Goal: Information Seeking & Learning: Learn about a topic

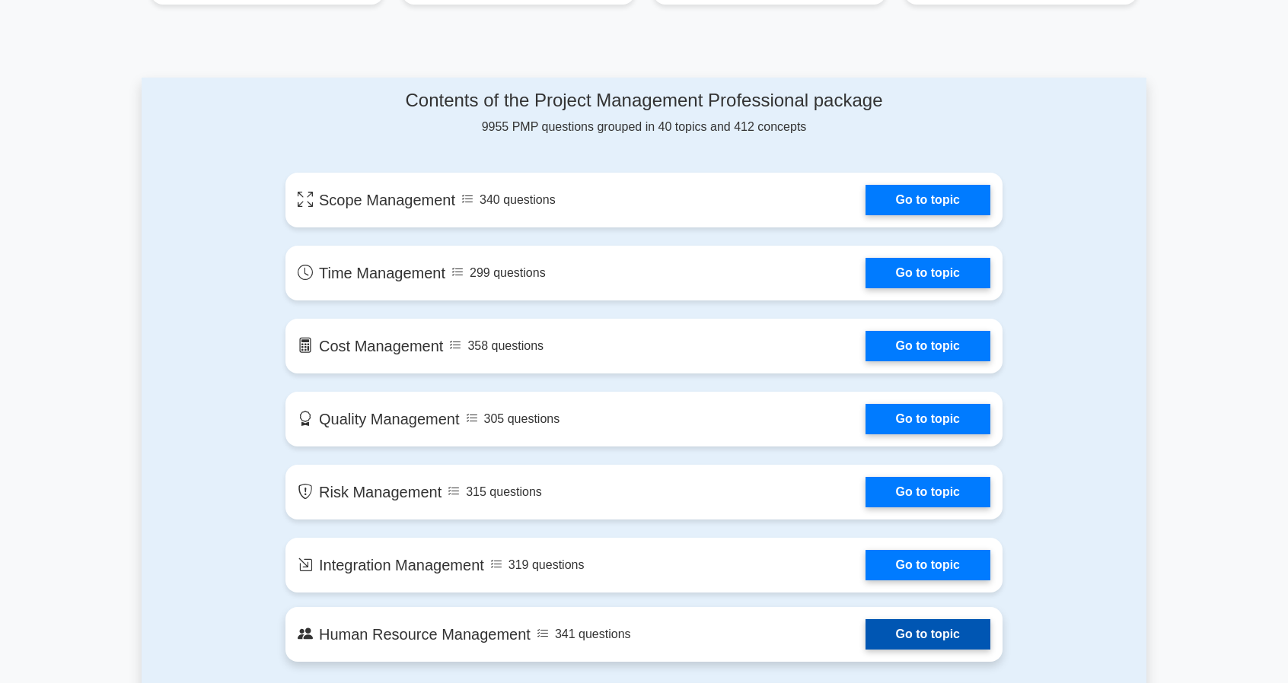
scroll to position [710, 0]
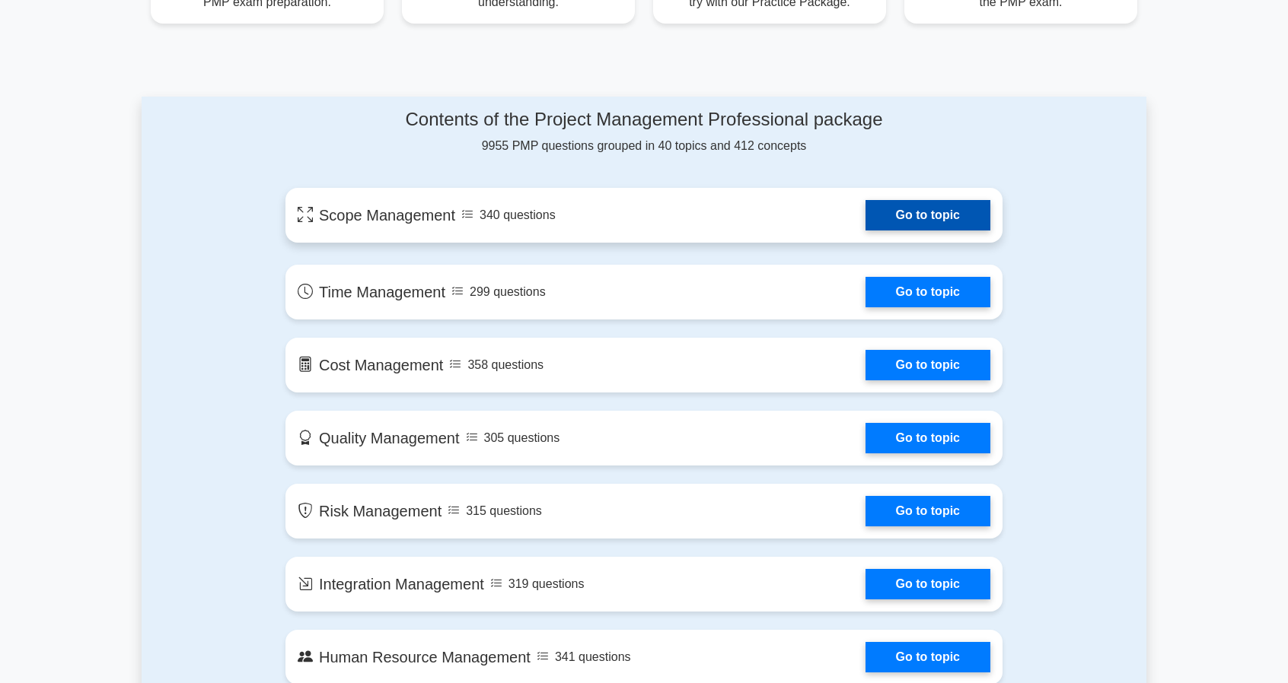
click at [933, 221] on link "Go to topic" at bounding box center [927, 215] width 125 height 30
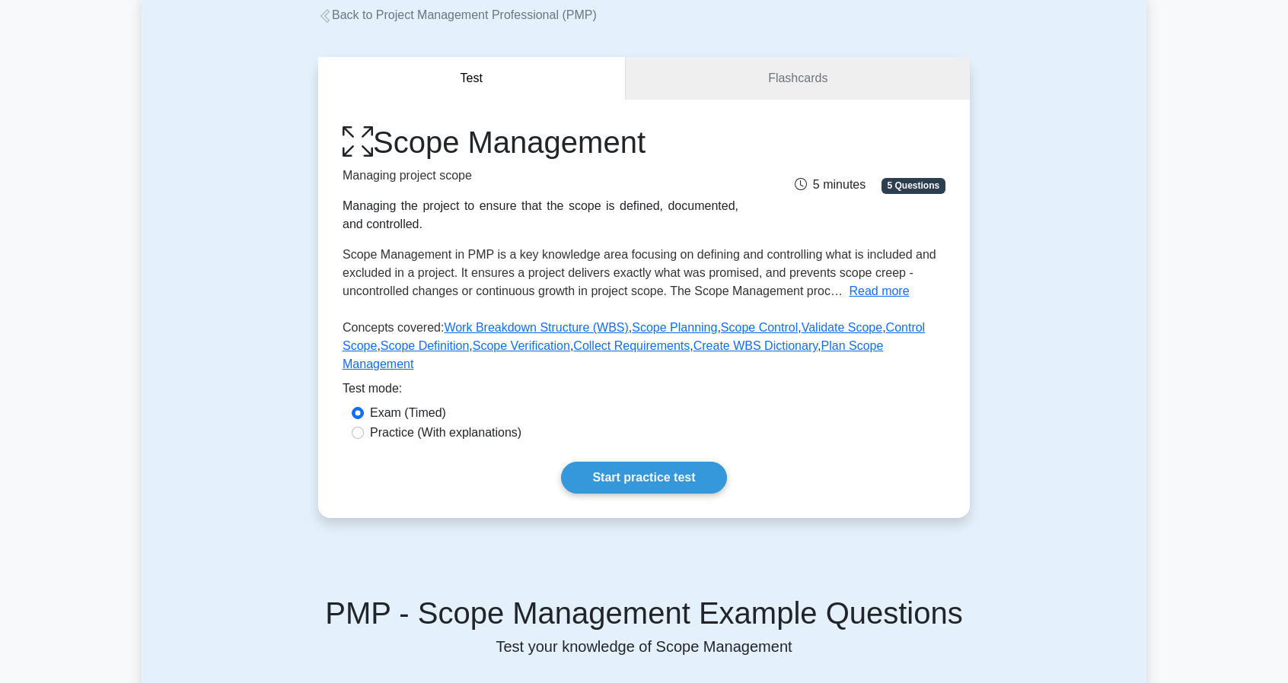
scroll to position [101, 0]
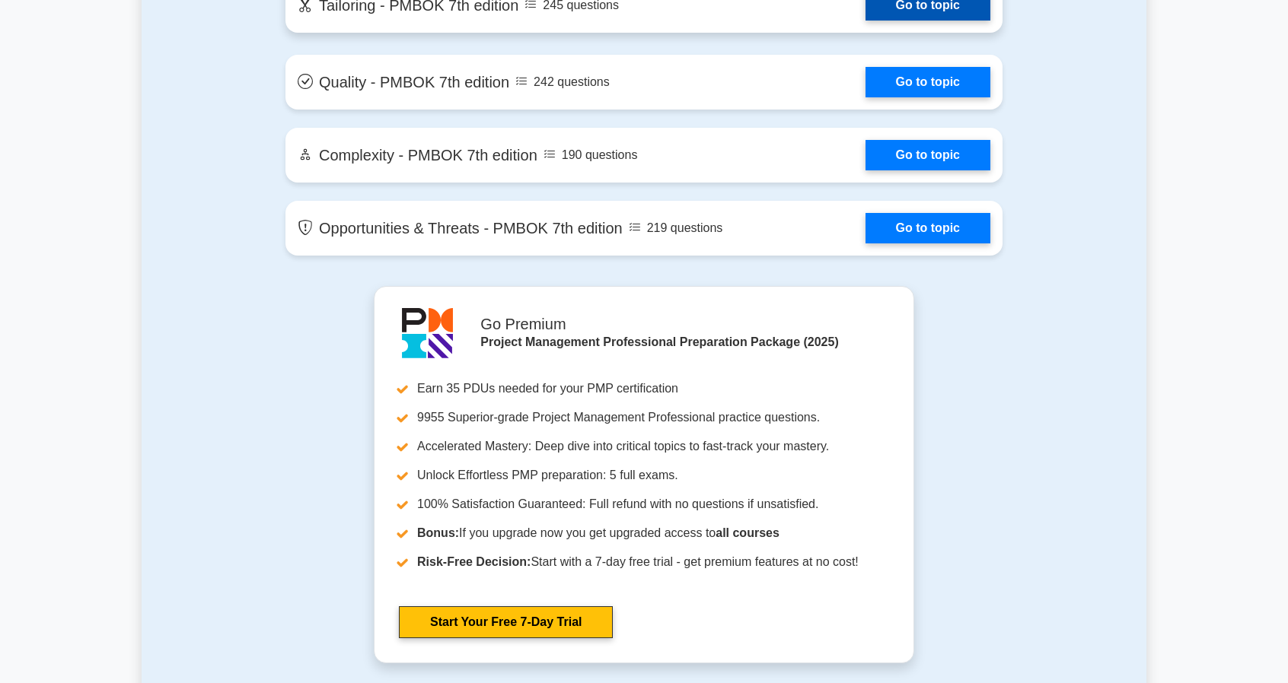
scroll to position [3551, 0]
